Goal: Task Accomplishment & Management: Complete application form

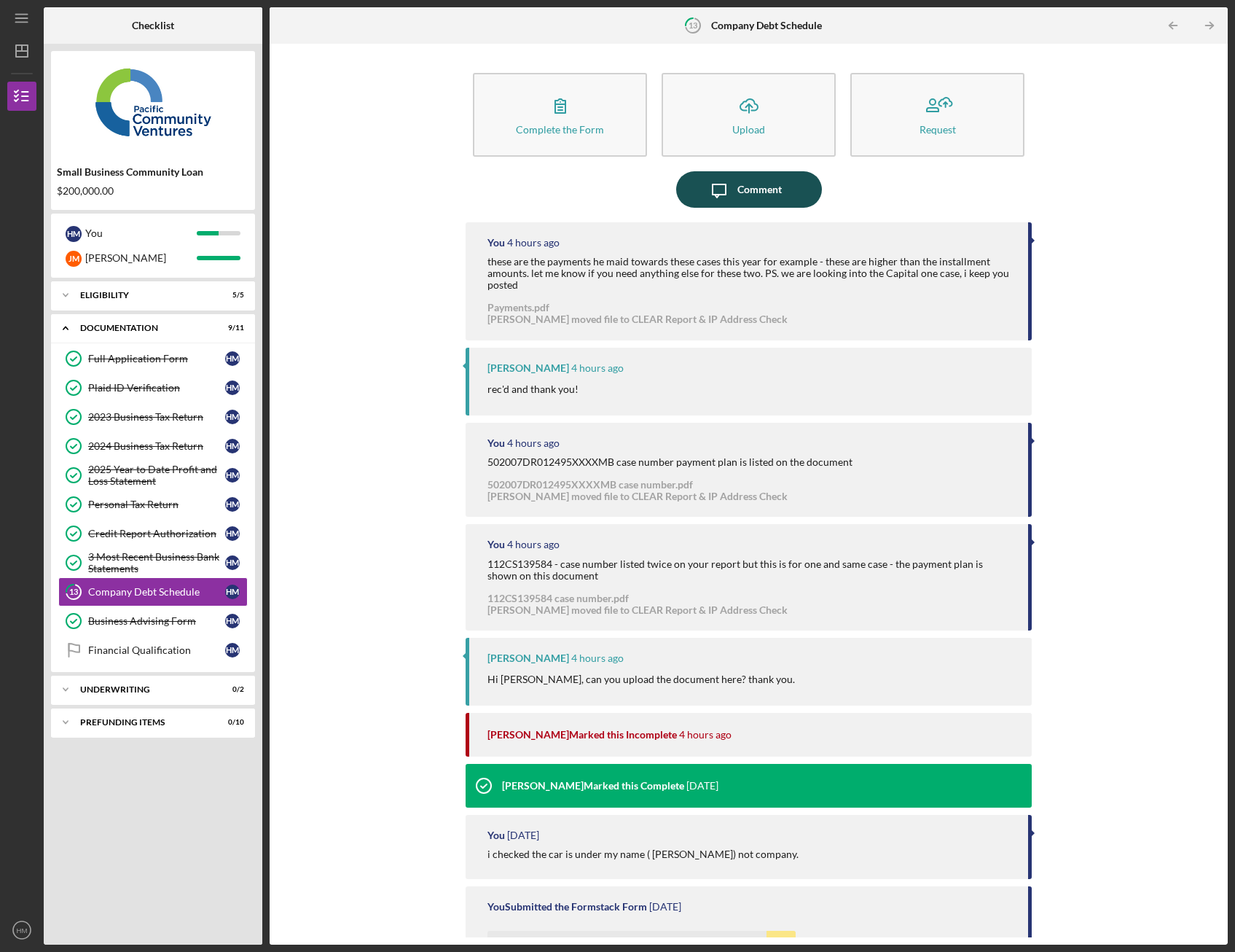
click at [773, 195] on div "Comment" at bounding box center [759, 190] width 44 height 37
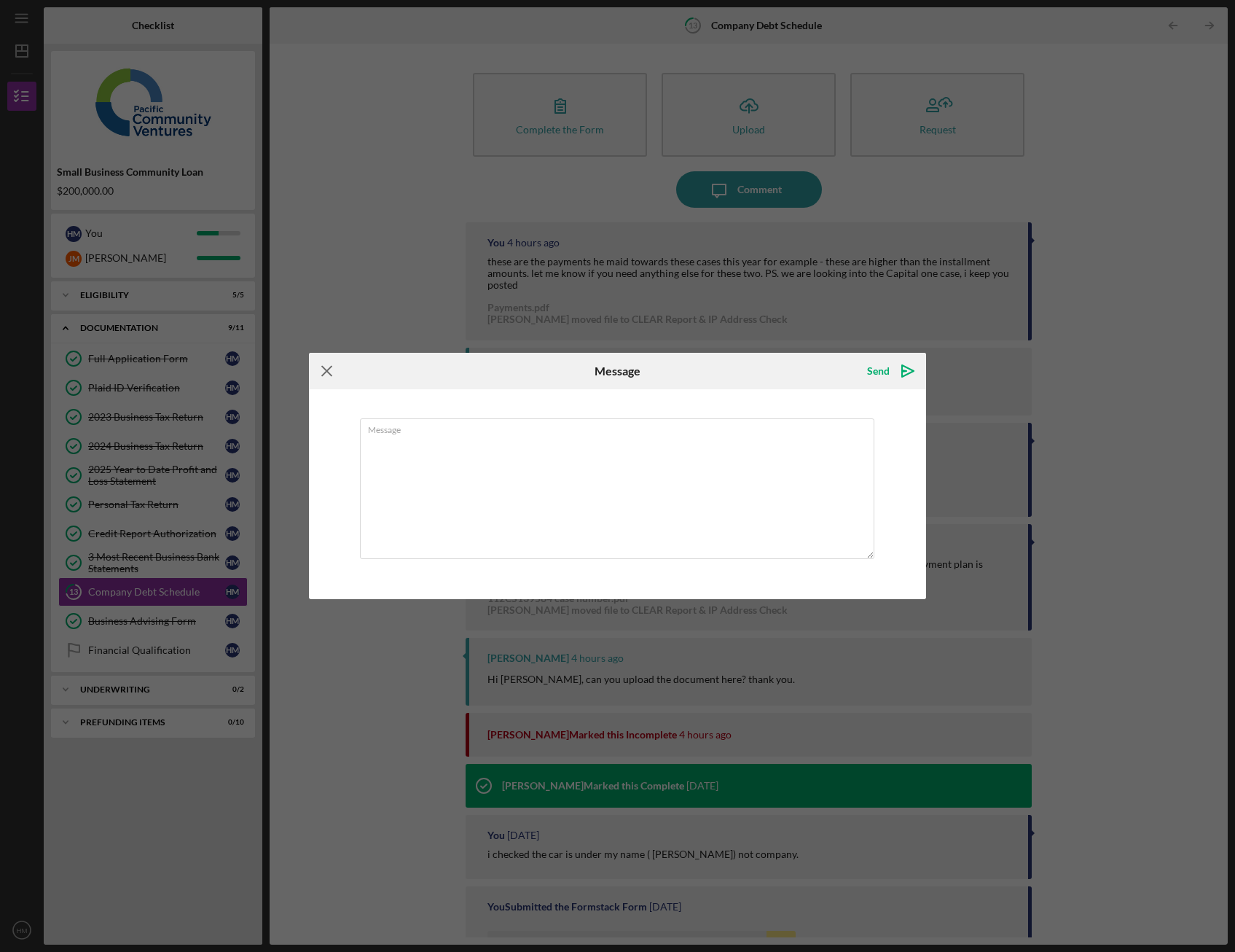
click at [325, 370] on icon "Icon/Menu Close" at bounding box center [327, 371] width 37 height 37
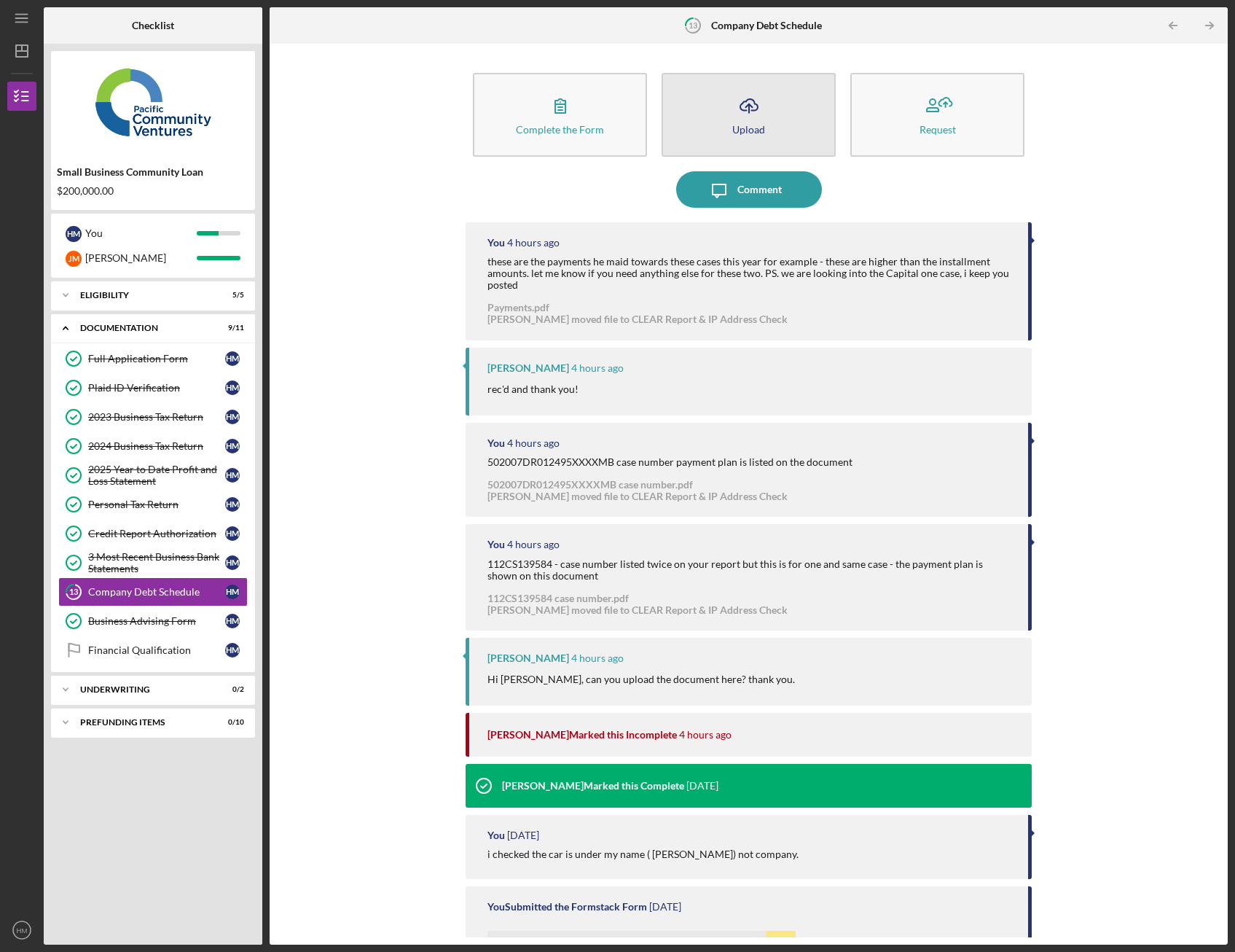
click at [719, 118] on button "Icon/Upload Upload" at bounding box center [748, 114] width 175 height 84
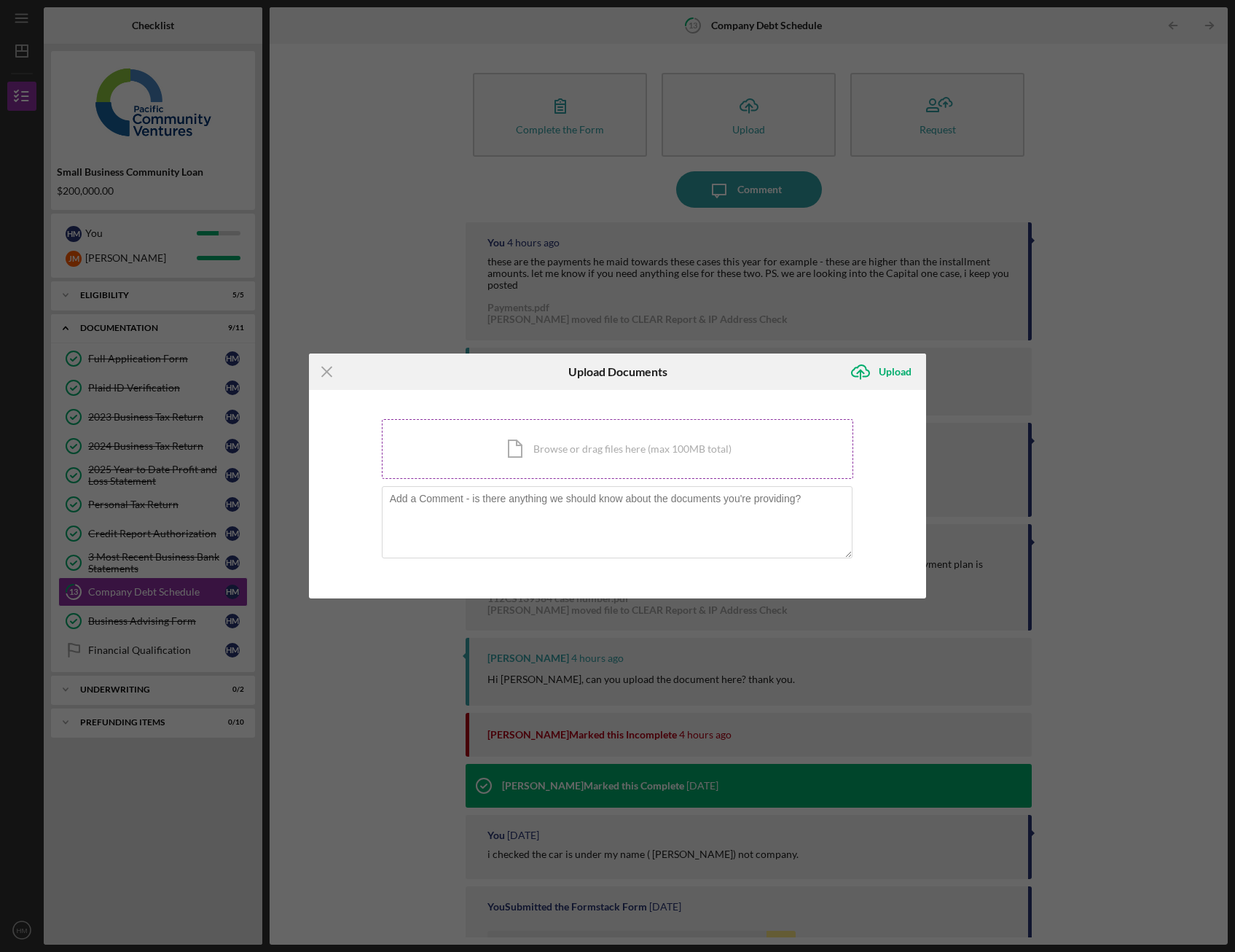
click at [556, 469] on div "Icon/Document Browse or drag files here (max 100MB total) Tap to choose files o…" at bounding box center [618, 448] width 473 height 59
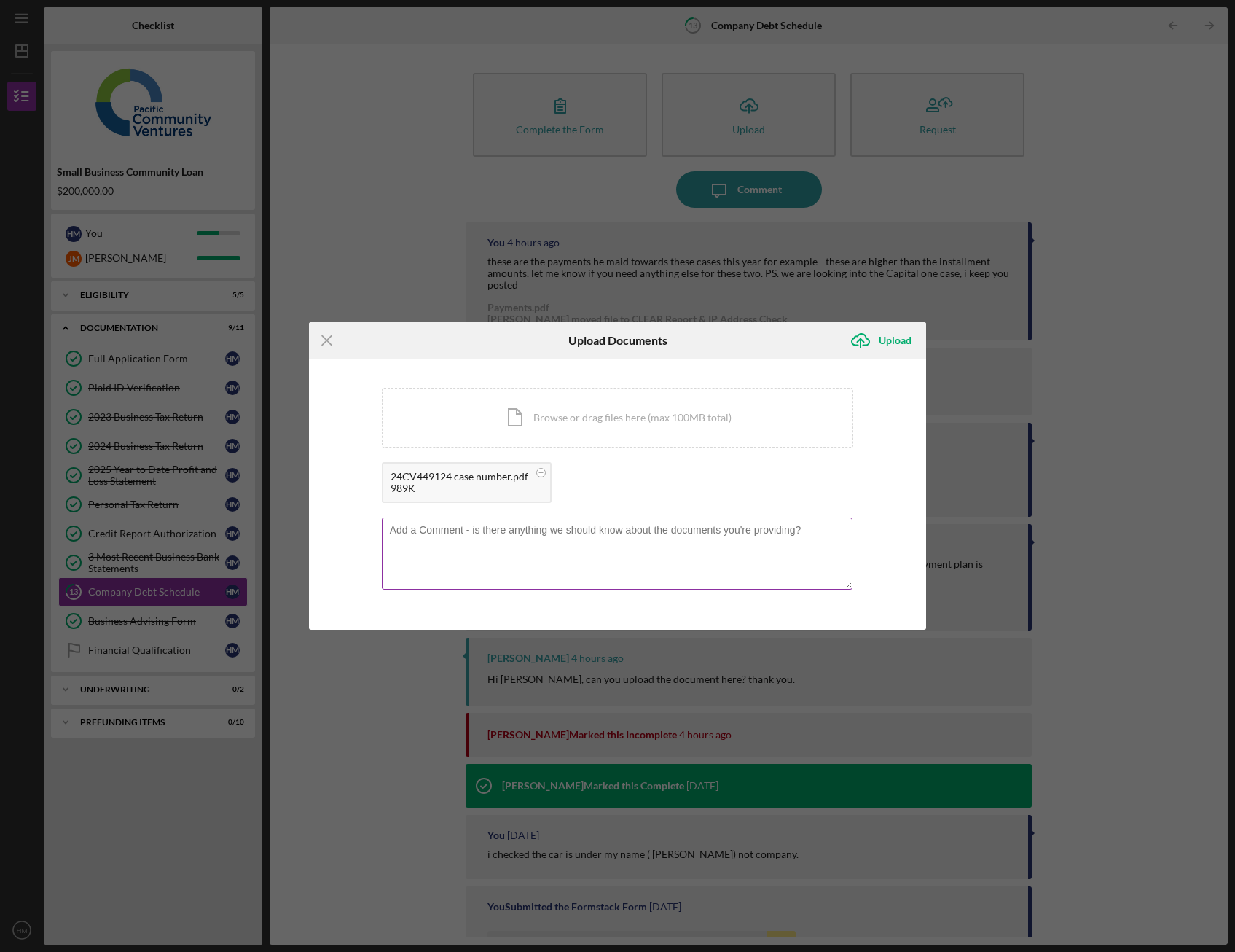
click at [441, 541] on textarea at bounding box center [618, 553] width 472 height 72
drag, startPoint x: 392, startPoint y: 476, endPoint x: 510, endPoint y: 476, distance: 118.0
click at [510, 476] on div "24CV449124 case number.pdf" at bounding box center [459, 476] width 138 height 11
copy div "24CV449124 case number."
click at [519, 524] on textarea at bounding box center [618, 553] width 472 height 72
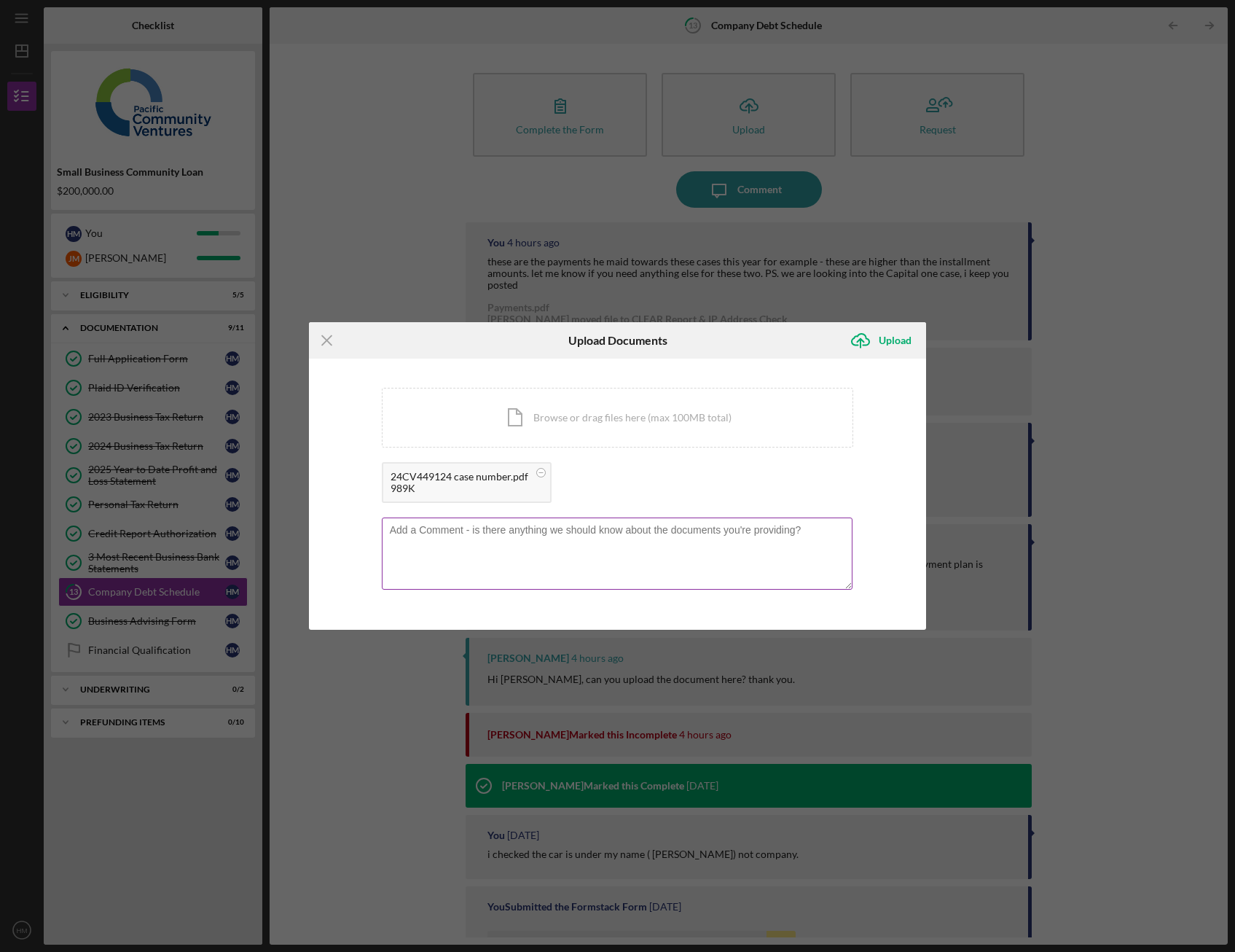
paste textarea "24CV449124 case number."
click at [551, 530] on textarea "24CV449124 case number." at bounding box center [618, 553] width 472 height 72
click at [662, 529] on textarea "24CV449124 case number. here is the payment arrangment" at bounding box center [618, 553] width 472 height 72
click at [817, 528] on textarea "24CV449124 case number. here is the payment arrangement conformation we set up …" at bounding box center [618, 553] width 472 height 72
click at [511, 546] on textarea "24CV449124 case number. here is the payment arrangement conformation we set up.…" at bounding box center [618, 553] width 472 height 72
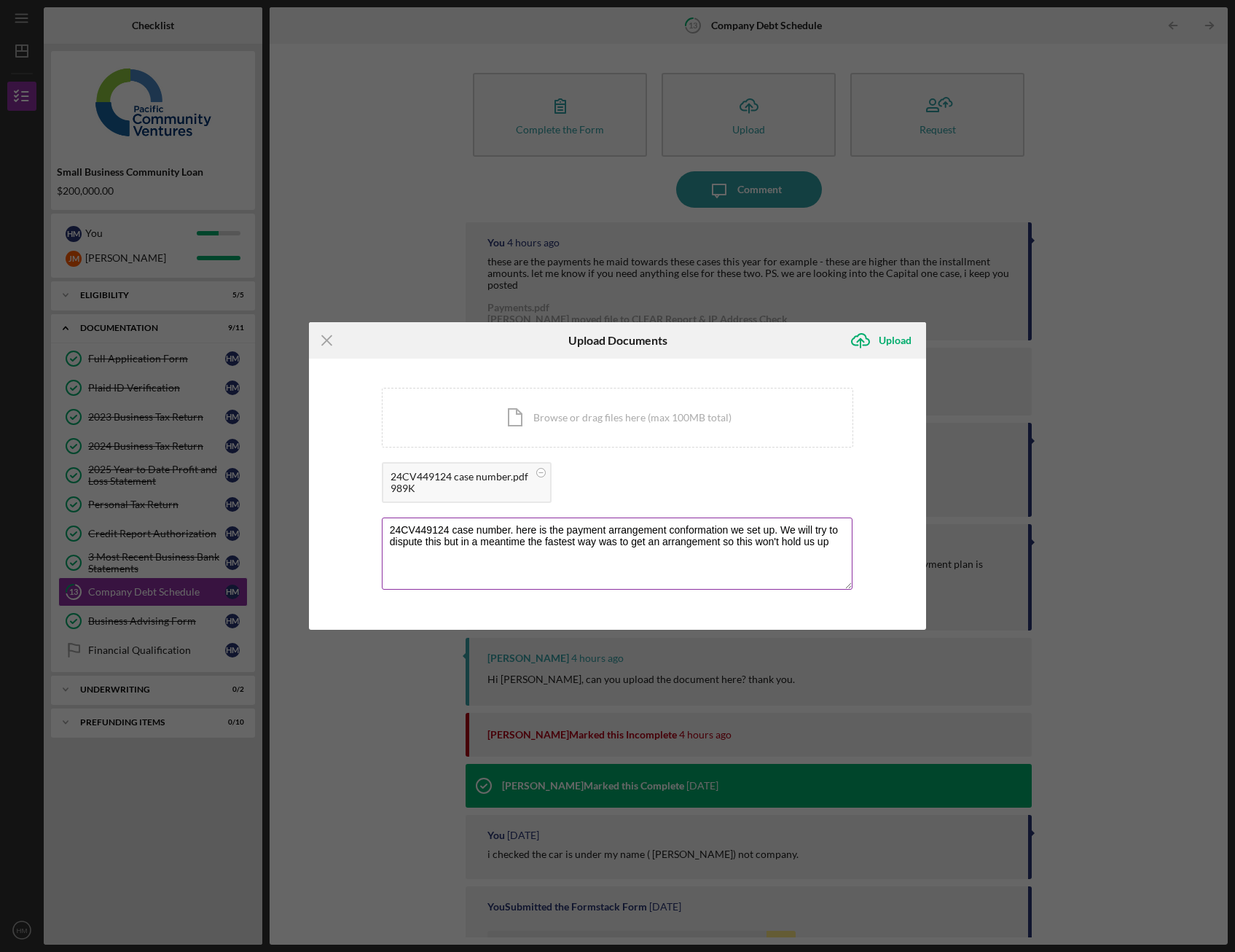
click at [779, 532] on textarea "24CV449124 case number. here is the payment arrangement conformation we set up.…" at bounding box center [618, 553] width 472 height 72
drag, startPoint x: 776, startPoint y: 530, endPoint x: 808, endPoint y: 537, distance: 32.8
click at [778, 530] on textarea "24CV449124 case number. here is the payment arrangement conformation we set up.…" at bounding box center [618, 553] width 472 height 72
click at [469, 540] on textarea "24CV449124 case number. here is the payment arrangement conformation we set up …" at bounding box center [618, 553] width 472 height 72
click at [457, 555] on textarea "24CV449124 case number. here is the payment arrangement conformation we set up …" at bounding box center [618, 553] width 472 height 72
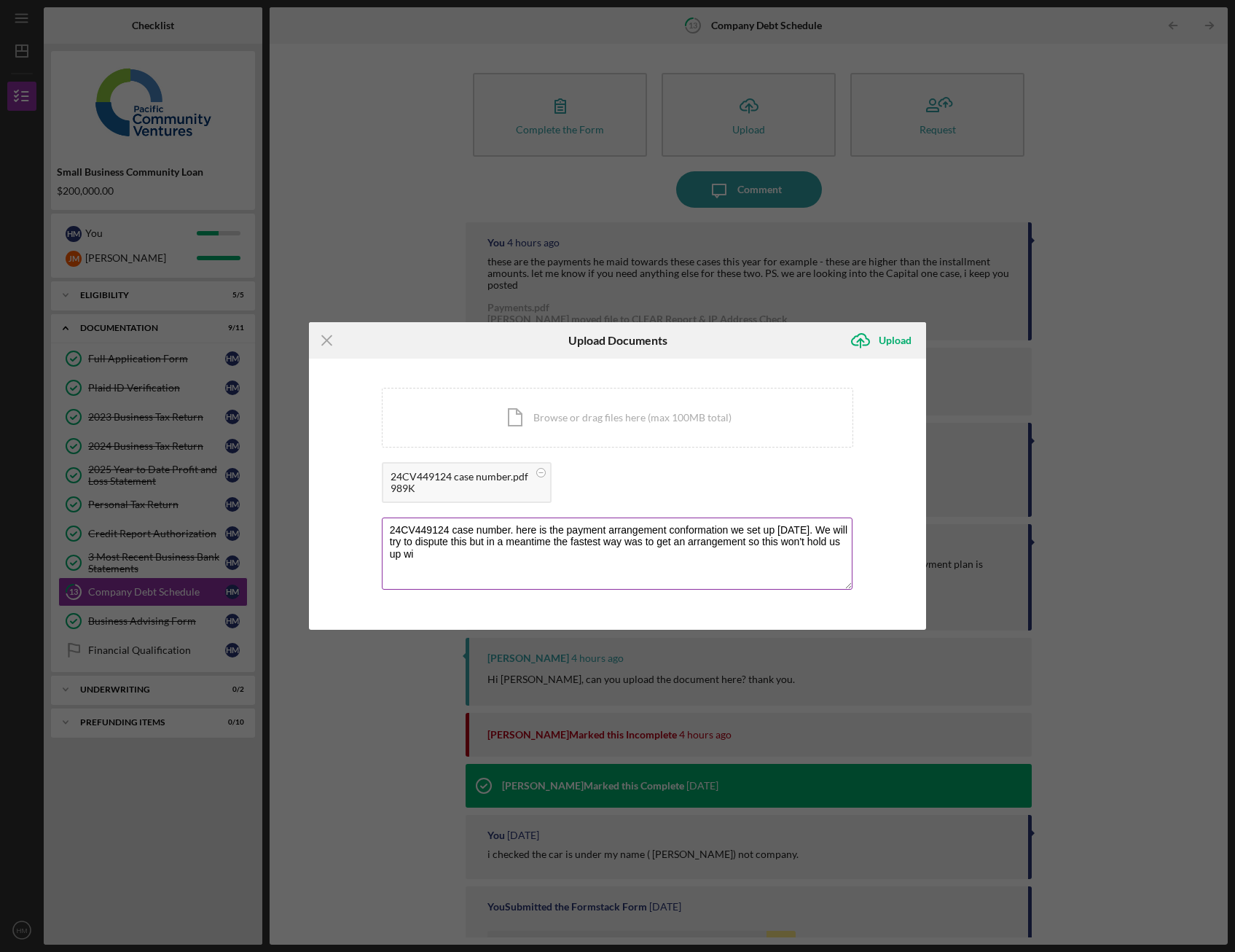
click at [483, 542] on textarea "24CV449124 case number. here is the payment arrangement conformation we set up …" at bounding box center [618, 553] width 472 height 72
click at [585, 557] on textarea "24CV449124 case number. here is the payment arrangement conformation we set up …" at bounding box center [618, 553] width 472 height 72
type textarea "24CV449124 case number. here is the payment arrangement conformation we set up …"
click at [879, 340] on div "Upload" at bounding box center [895, 340] width 33 height 29
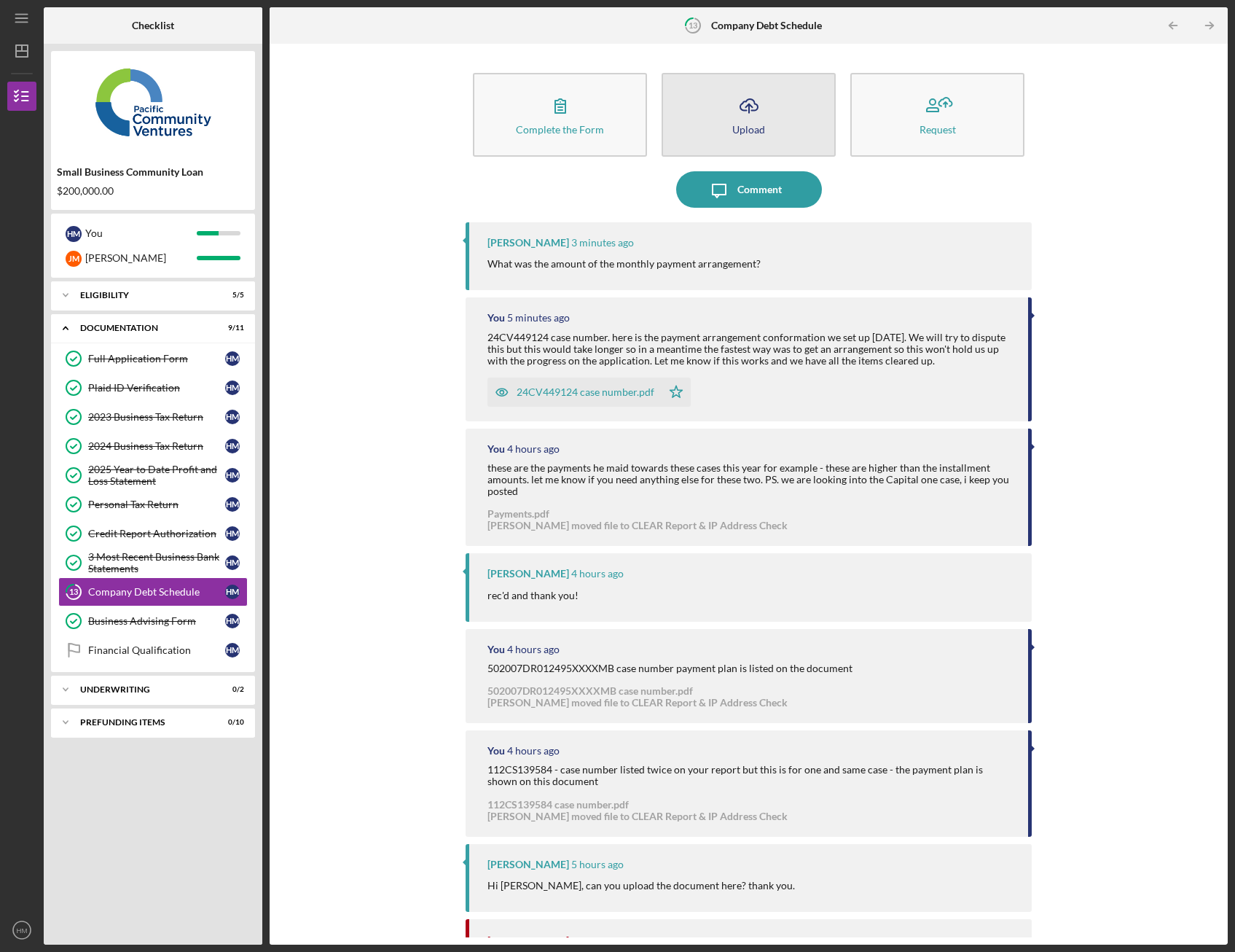
click at [741, 132] on div "Upload" at bounding box center [748, 129] width 33 height 11
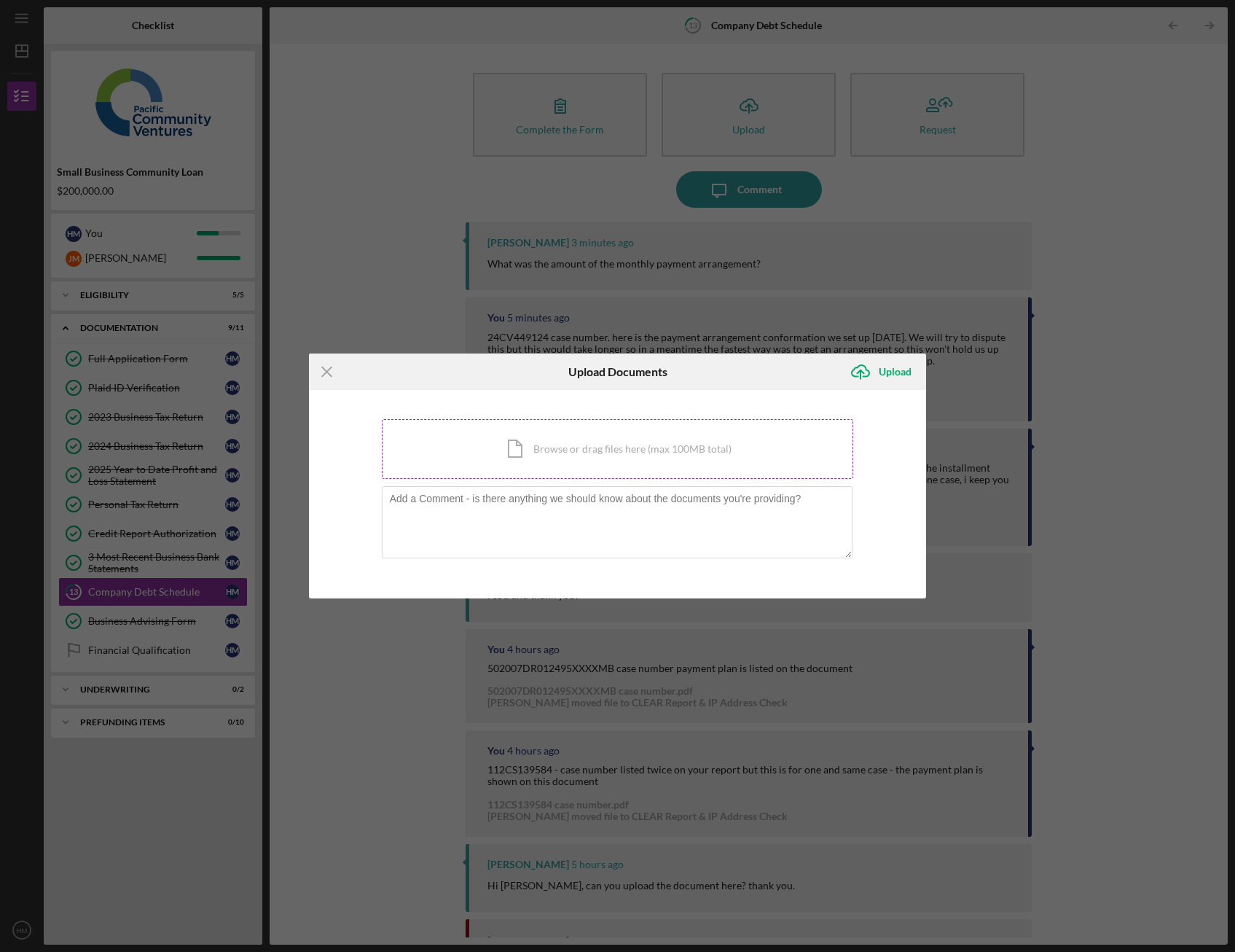
click at [502, 442] on div "Icon/Document Browse or drag files here (max 100MB total) Tap to choose files o…" at bounding box center [618, 448] width 473 height 59
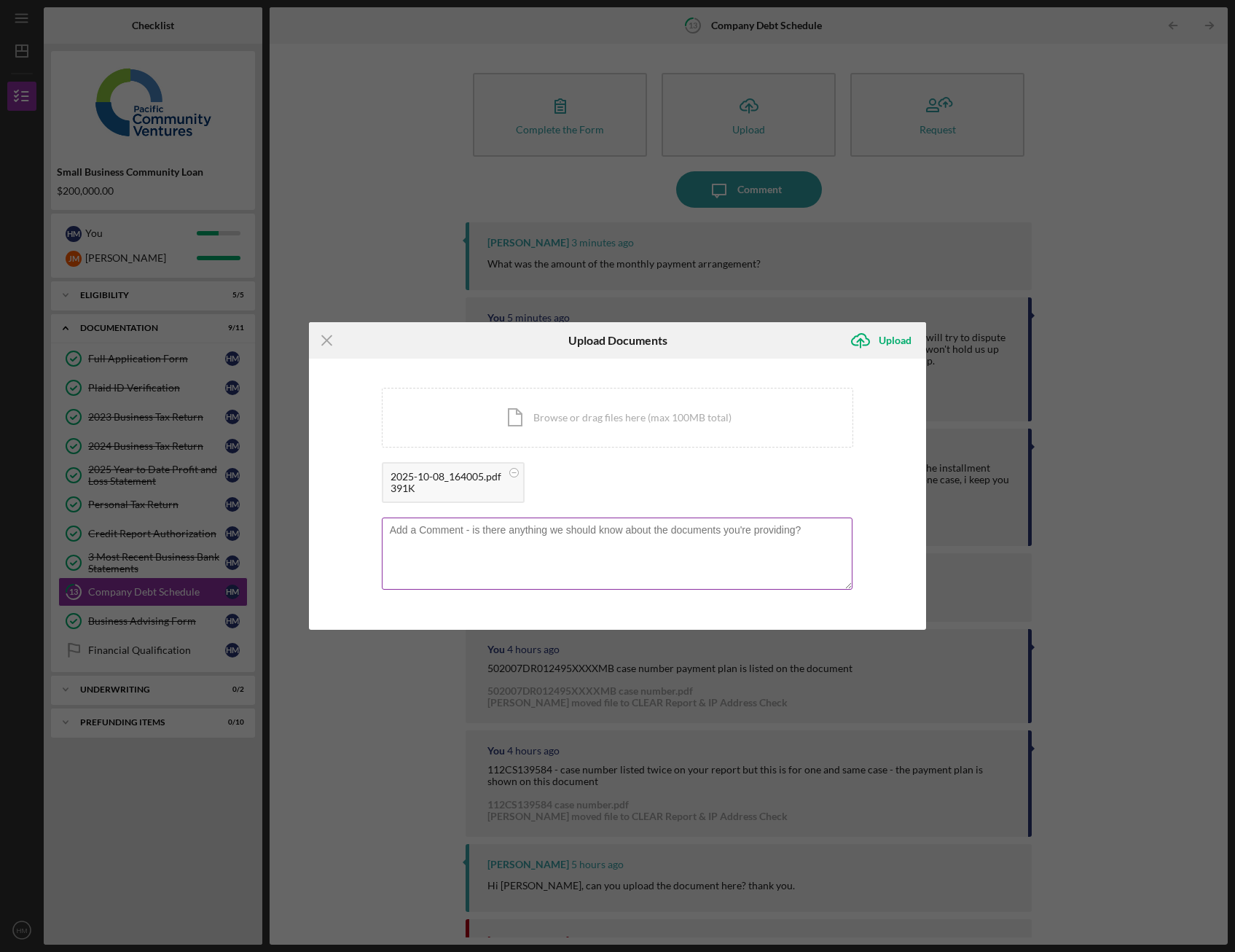
click at [382, 524] on textarea at bounding box center [618, 553] width 472 height 72
click at [510, 542] on textarea "$1531" at bounding box center [618, 553] width 472 height 72
click at [387, 530] on textarea "$1531" at bounding box center [618, 553] width 472 height 72
click at [416, 530] on textarea "instalments of $1531" at bounding box center [618, 553] width 472 height 72
click at [411, 534] on textarea "instalments of $1531" at bounding box center [618, 553] width 472 height 72
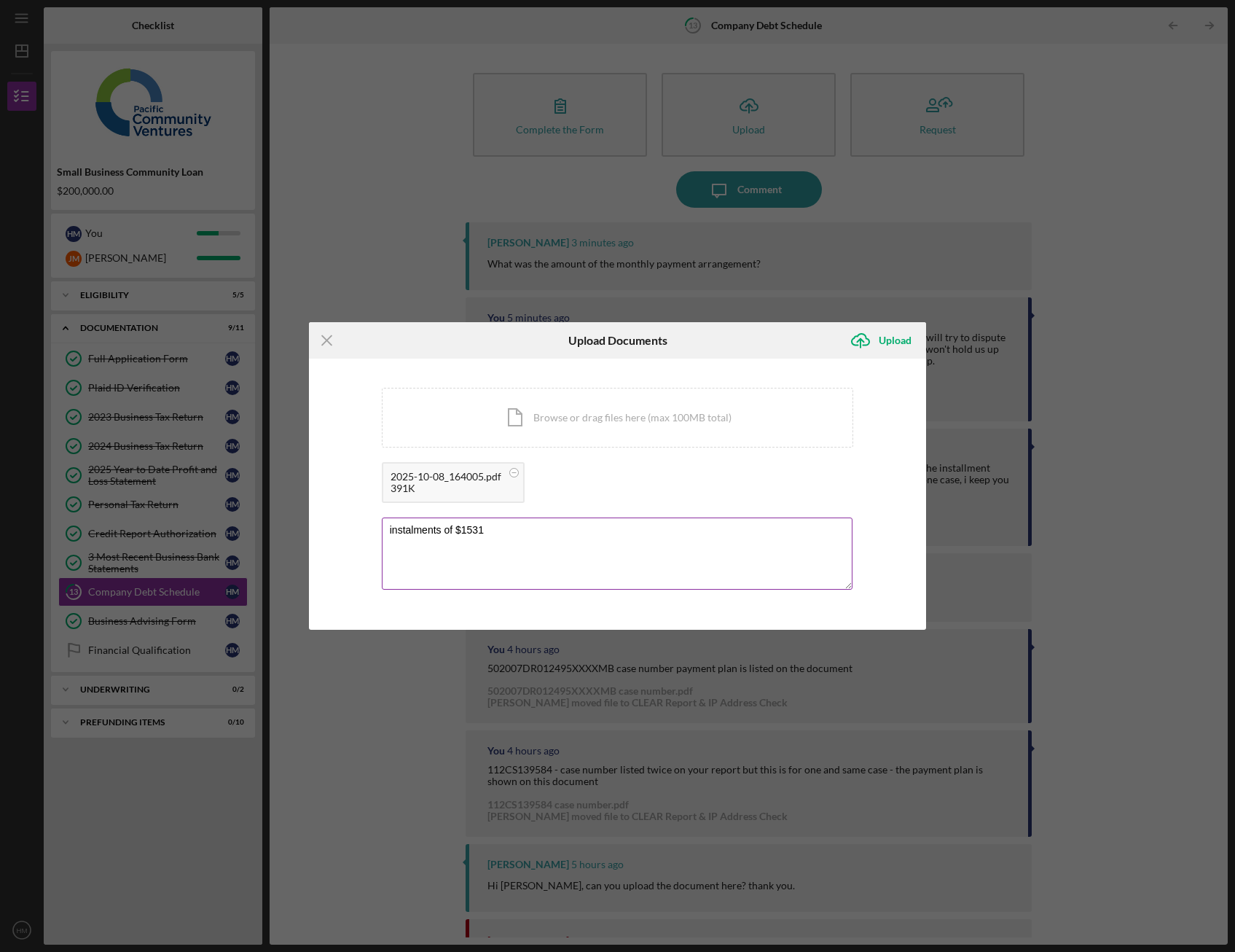
click at [426, 532] on textarea "instalments of $1531" at bounding box center [618, 553] width 472 height 72
click at [529, 532] on textarea "instalments of $1531" at bounding box center [618, 553] width 472 height 72
type textarea "installments of $1531 total of $7652.67"
click at [889, 342] on div "Upload" at bounding box center [895, 340] width 33 height 29
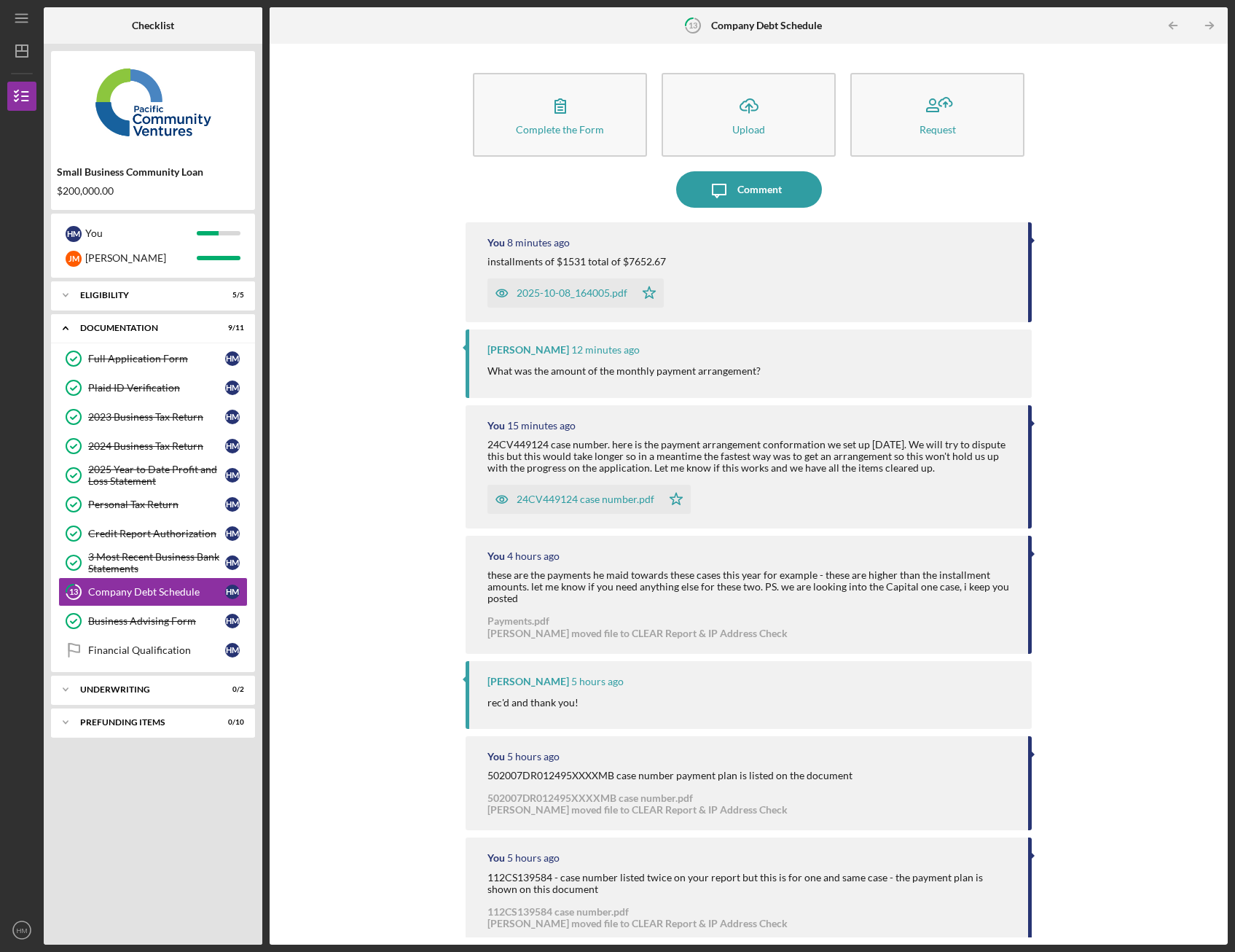
drag, startPoint x: 402, startPoint y: 336, endPoint x: 435, endPoint y: 345, distance: 34.2
click at [402, 337] on div "Complete the Form Form Icon/Upload Upload Request Icon/Message Comment You 8 mi…" at bounding box center [749, 493] width 943 height 886
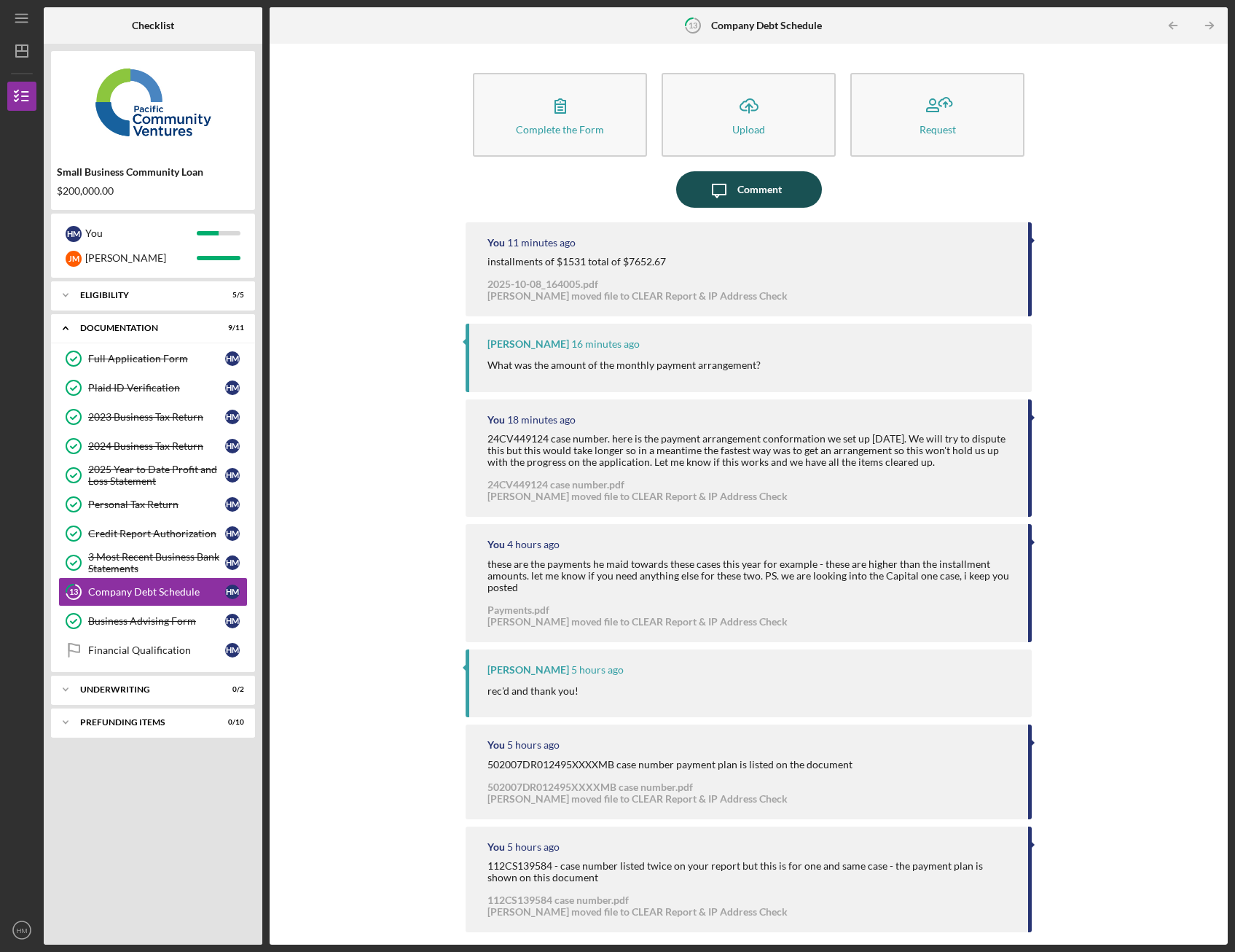
click at [741, 183] on div "Comment" at bounding box center [759, 190] width 44 height 37
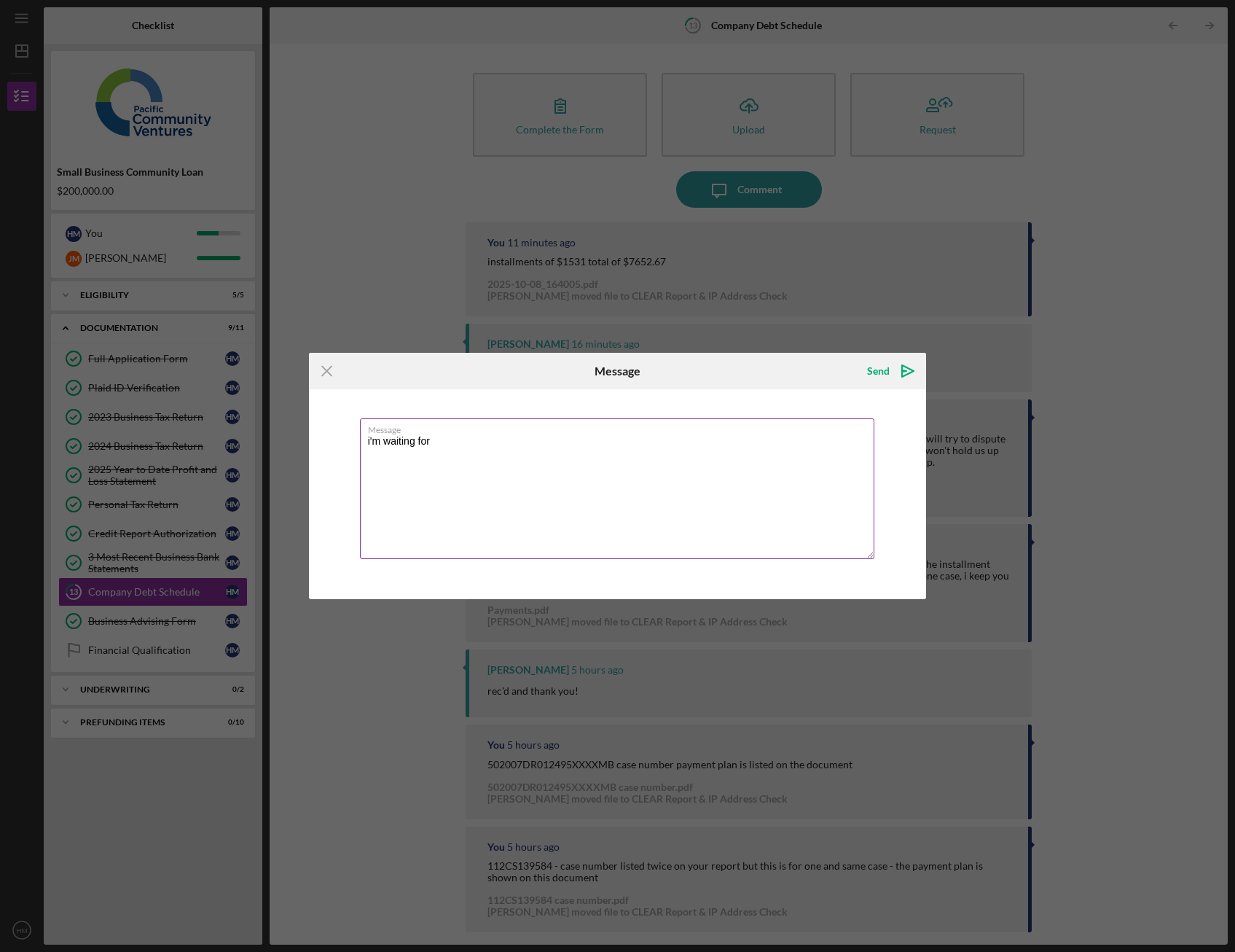
paste textarea "halcyonsw"
type textarea "i'm waiting for halcyon support to respond. I've tried to call them but there i…"
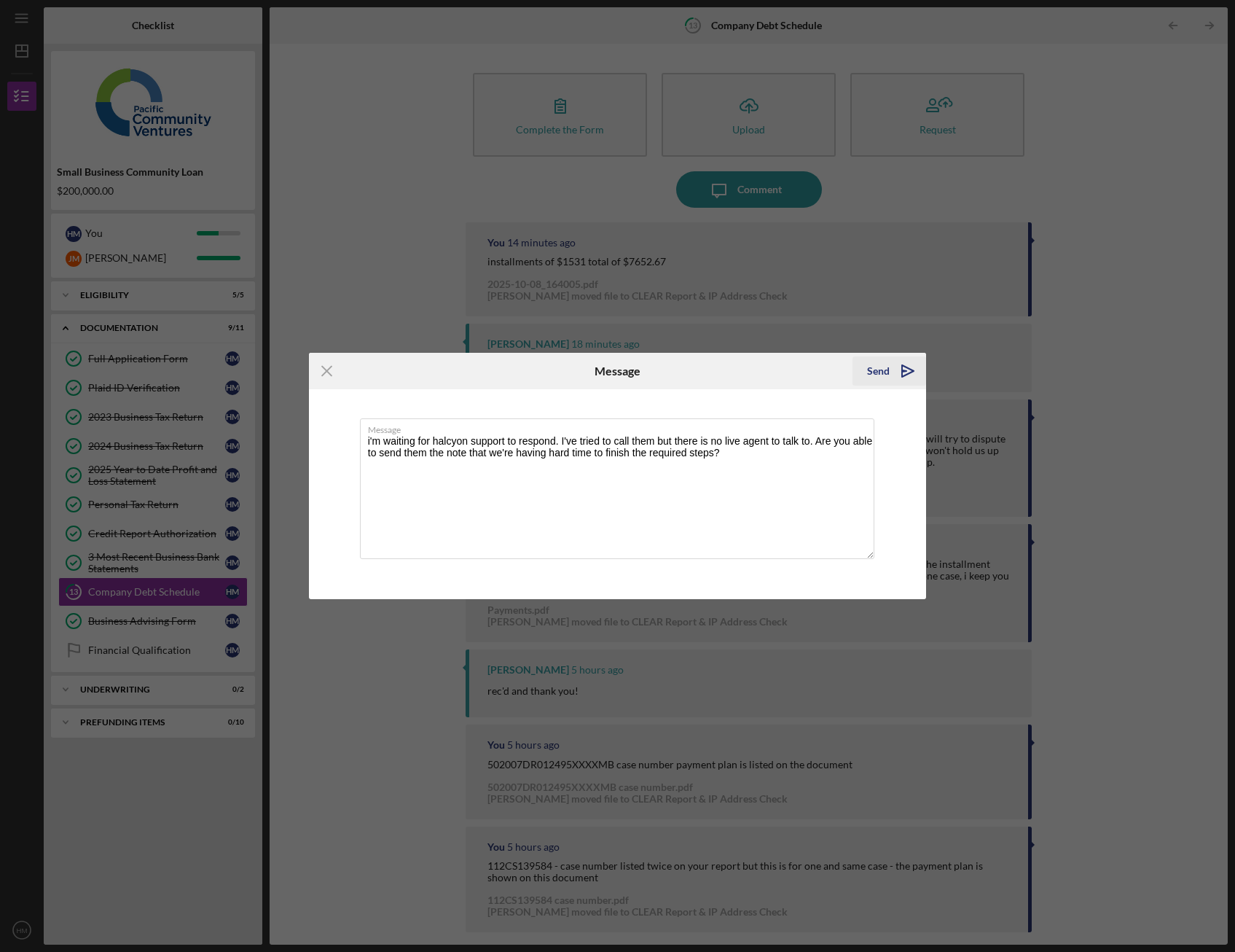
click at [904, 377] on icon "Icon/icon-invite-send" at bounding box center [908, 371] width 37 height 37
